Goal: Find specific page/section: Find specific page/section

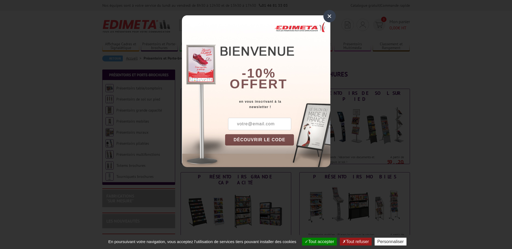
click at [330, 18] on div "×" at bounding box center [329, 16] width 12 height 12
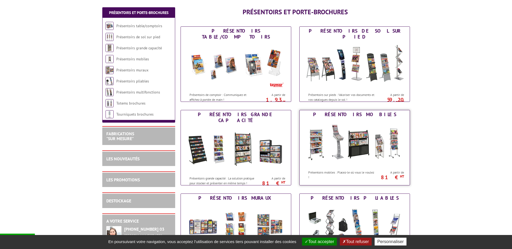
scroll to position [90, 0]
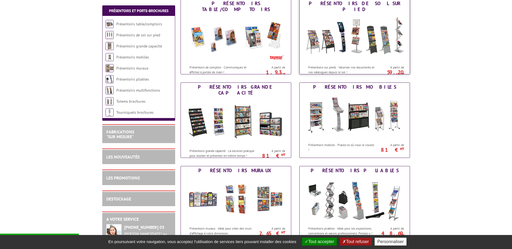
click at [382, 36] on img at bounding box center [355, 38] width 100 height 49
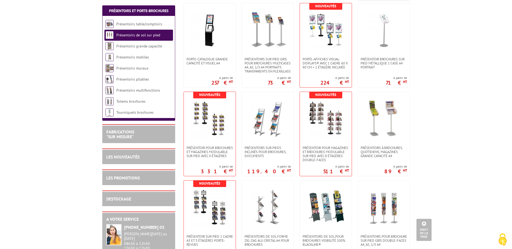
scroll to position [315, 0]
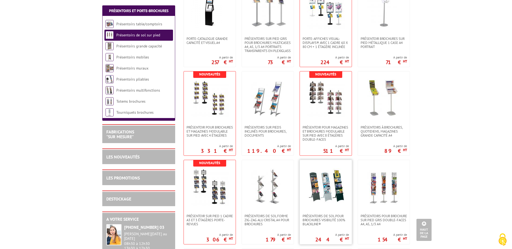
click at [322, 189] on img at bounding box center [326, 187] width 38 height 38
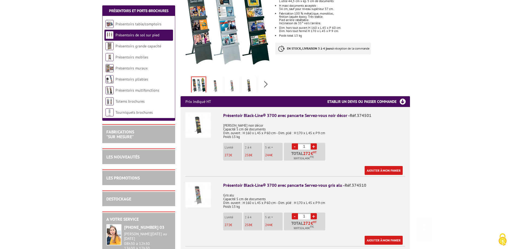
scroll to position [180, 0]
